Goal: Navigation & Orientation: Find specific page/section

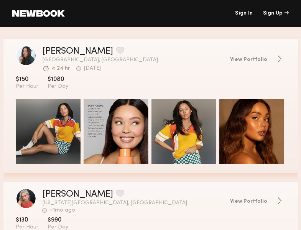
click at [234, 200] on span "View Portfolio" at bounding box center [248, 201] width 37 height 5
